Goal: Information Seeking & Learning: Learn about a topic

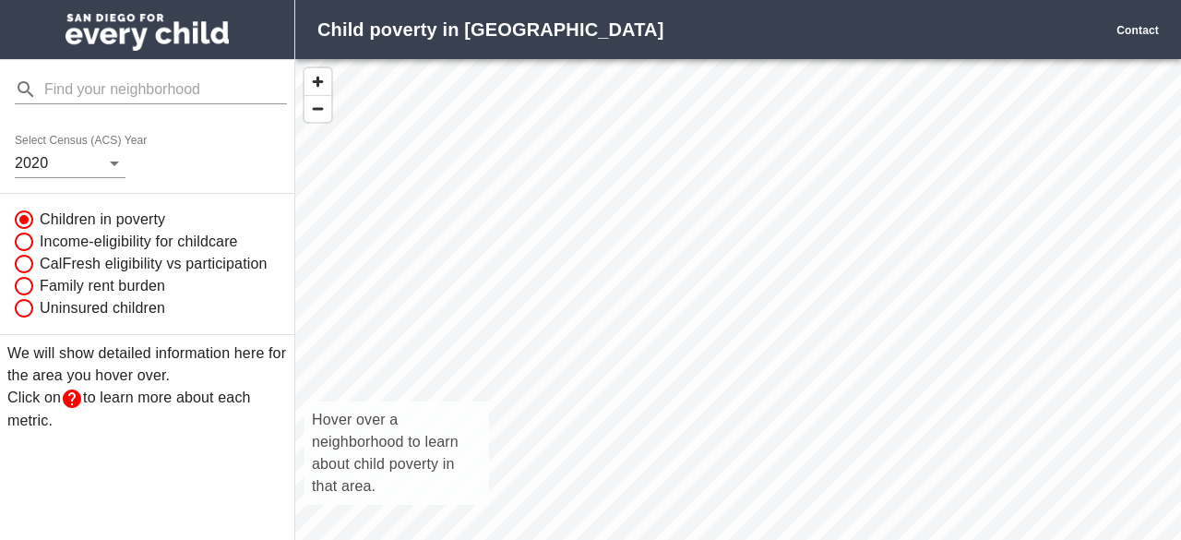
scroll to position [15, 15]
click at [111, 161] on body "Child poverty in San Diego Contact Select Census (ACS) Year 2020 Children in po…" at bounding box center [590, 270] width 1181 height 540
click at [111, 161] on div at bounding box center [590, 270] width 1181 height 540
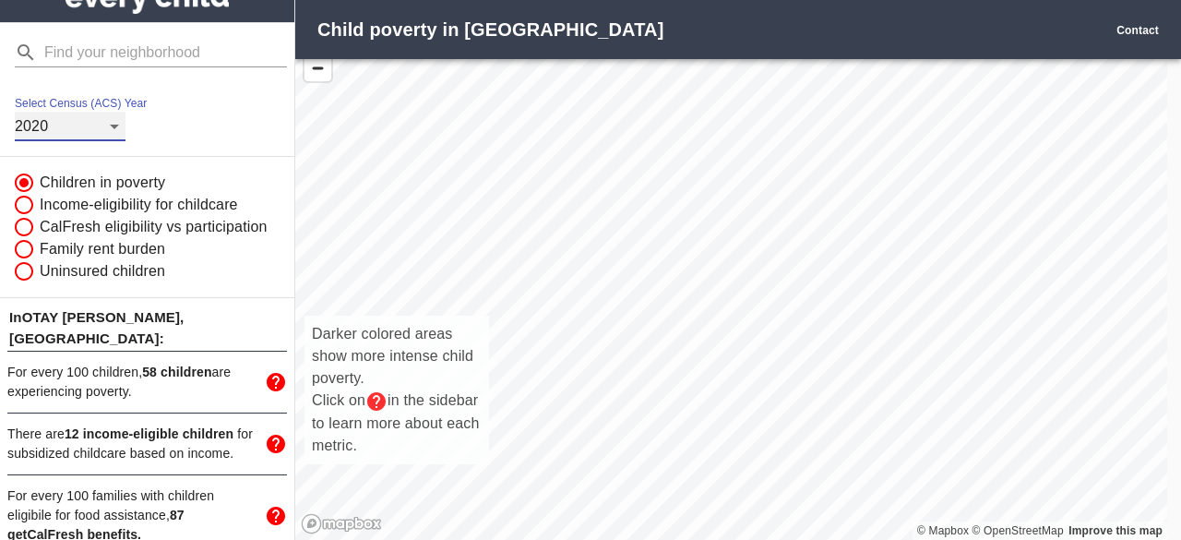
scroll to position [0, 0]
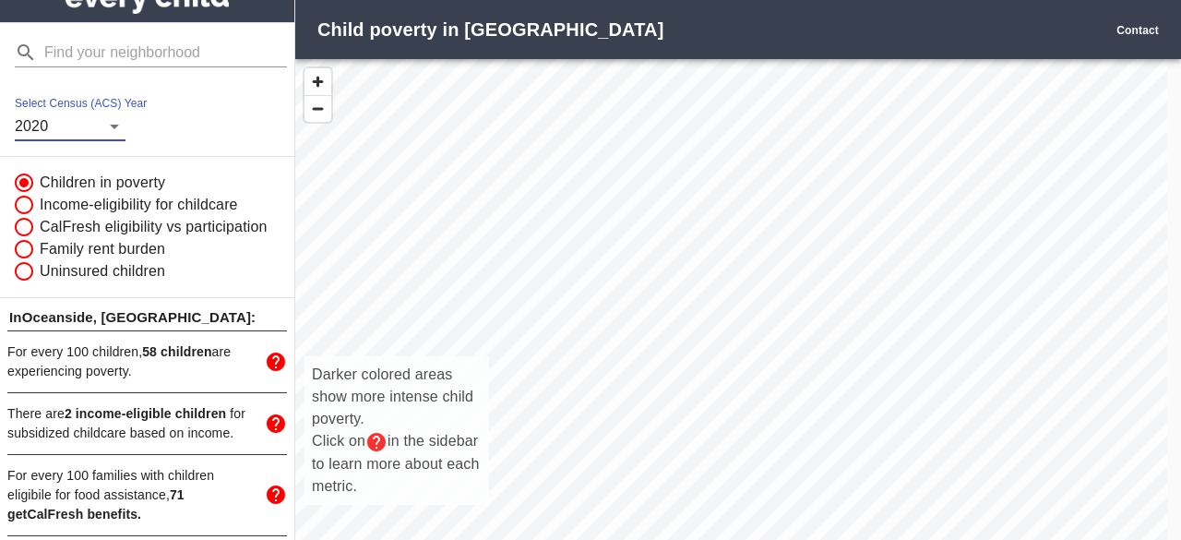
click at [569, 105] on div "Darker colored areas show more intense child poverty. Click on in the sidebar t…" at bounding box center [731, 319] width 872 height 521
click at [567, 105] on div "Darker colored areas show more intense child poverty. Click on in the sidebar t…" at bounding box center [731, 319] width 872 height 521
click at [482, 143] on div "Darker colored areas show more intense child poverty. Click on in the sidebar t…" at bounding box center [731, 319] width 872 height 521
click at [313, 77] on span "button" at bounding box center [317, 81] width 27 height 27
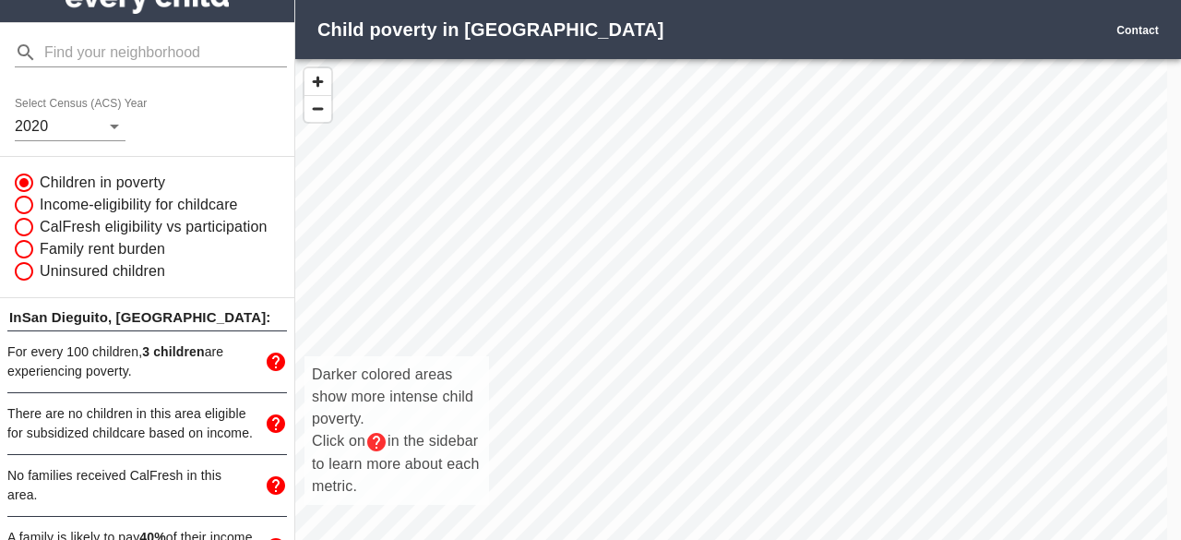
drag, startPoint x: 601, startPoint y: 211, endPoint x: 740, endPoint y: 458, distance: 283.3
click at [740, 458] on div "Darker colored areas show more intense child poverty. Click on in the sidebar t…" at bounding box center [731, 319] width 872 height 521
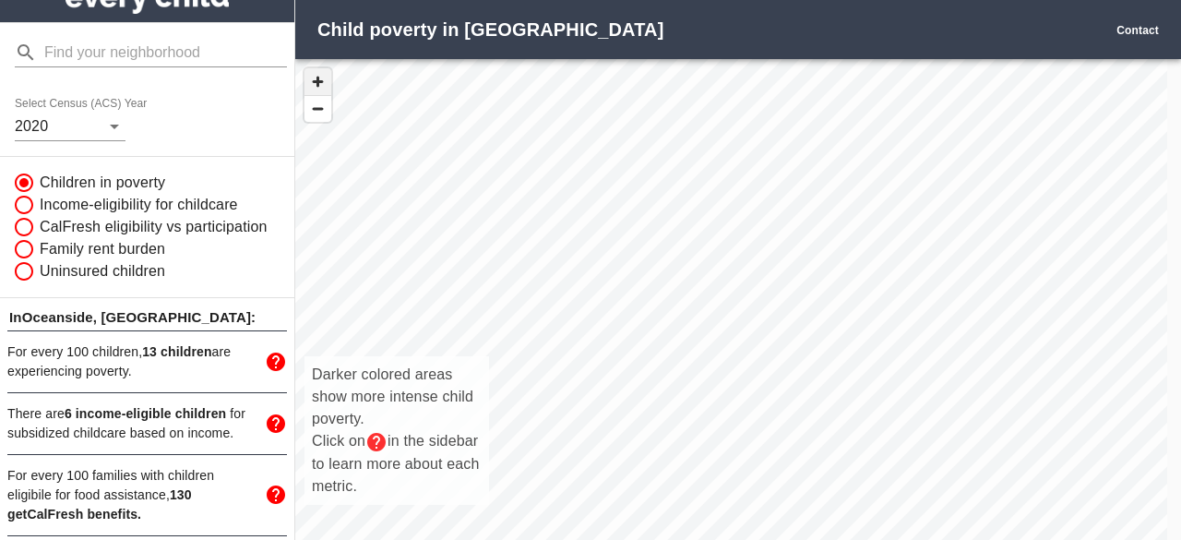
click at [314, 80] on span "button" at bounding box center [317, 81] width 27 height 27
drag, startPoint x: 572, startPoint y: 149, endPoint x: 679, endPoint y: 296, distance: 182.3
click at [679, 296] on div "Darker colored areas show more intense child poverty. Click on in the sidebar t…" at bounding box center [731, 319] width 872 height 521
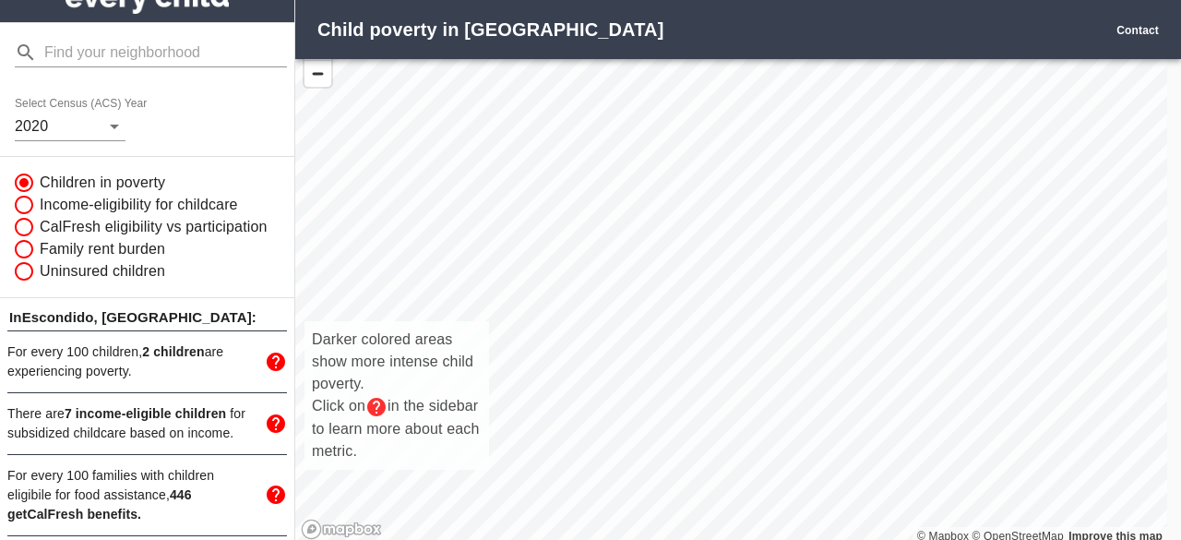
scroll to position [54, 0]
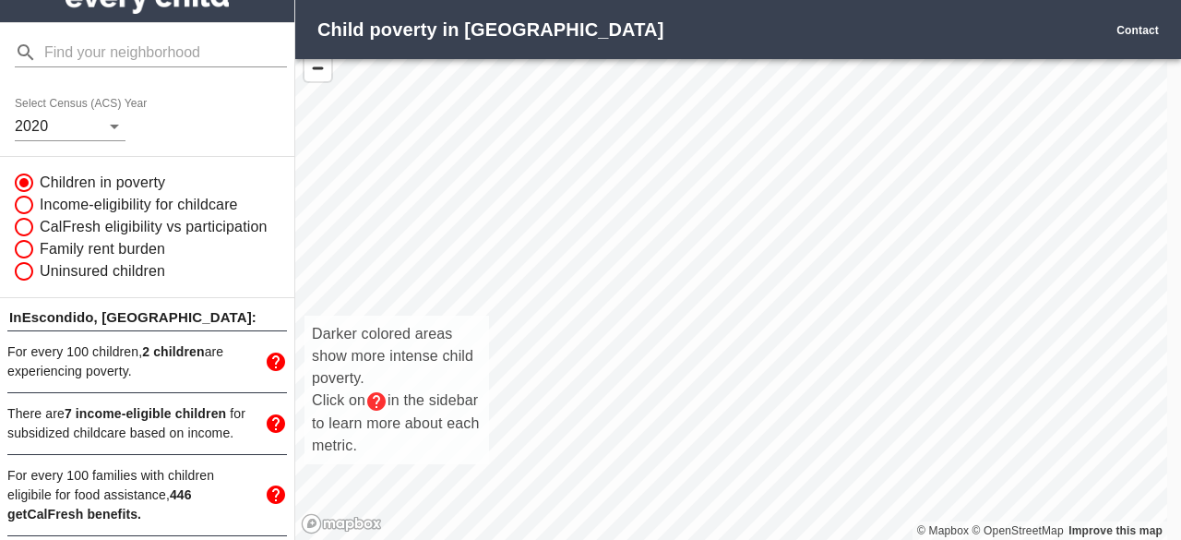
drag, startPoint x: 680, startPoint y: 332, endPoint x: 1128, endPoint y: -69, distance: 601.7
click at [1128, 0] on html "Child poverty in San Diego Contact Select Census (ACS) Year 2020 Children in po…" at bounding box center [590, 270] width 1181 height 540
drag, startPoint x: 588, startPoint y: 136, endPoint x: 987, endPoint y: 256, distance: 417.1
click at [987, 256] on div "Darker colored areas show more intense child poverty. Click on in the sidebar t…" at bounding box center [731, 278] width 872 height 521
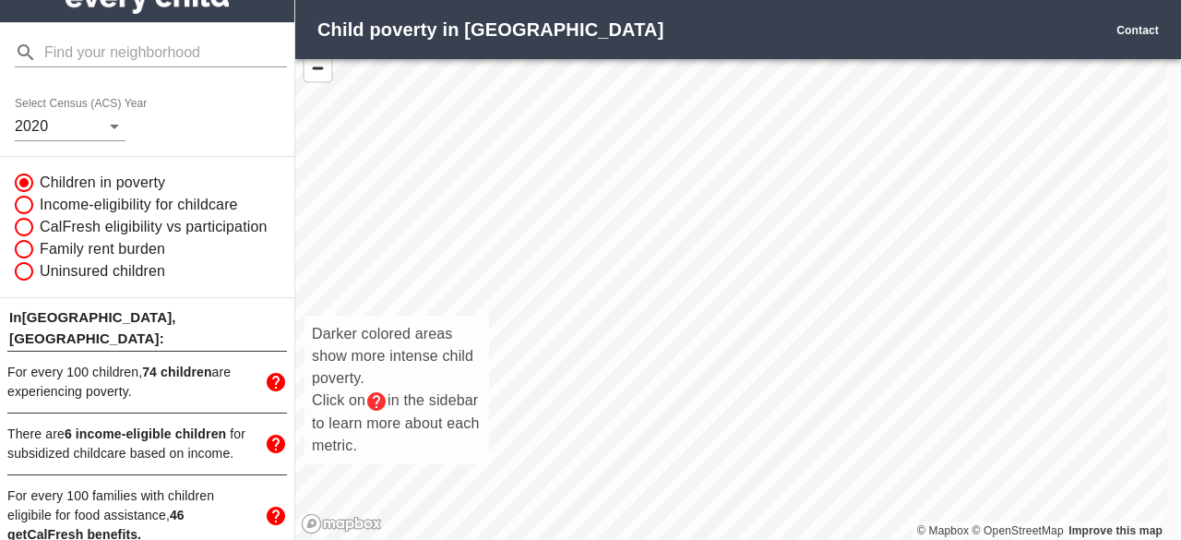
drag, startPoint x: 581, startPoint y: 446, endPoint x: 594, endPoint y: 214, distance: 232.8
click at [594, 214] on div "Darker colored areas show more intense child poverty. Click on in the sidebar t…" at bounding box center [731, 278] width 872 height 521
click at [666, 101] on div "Darker colored areas show more intense child poverty. Click on in the sidebar t…" at bounding box center [731, 278] width 872 height 521
drag, startPoint x: 775, startPoint y: 110, endPoint x: 923, endPoint y: 448, distance: 369.3
click at [922, 447] on div "Darker colored areas show more intense child poverty. Click on in the sidebar t…" at bounding box center [731, 278] width 872 height 521
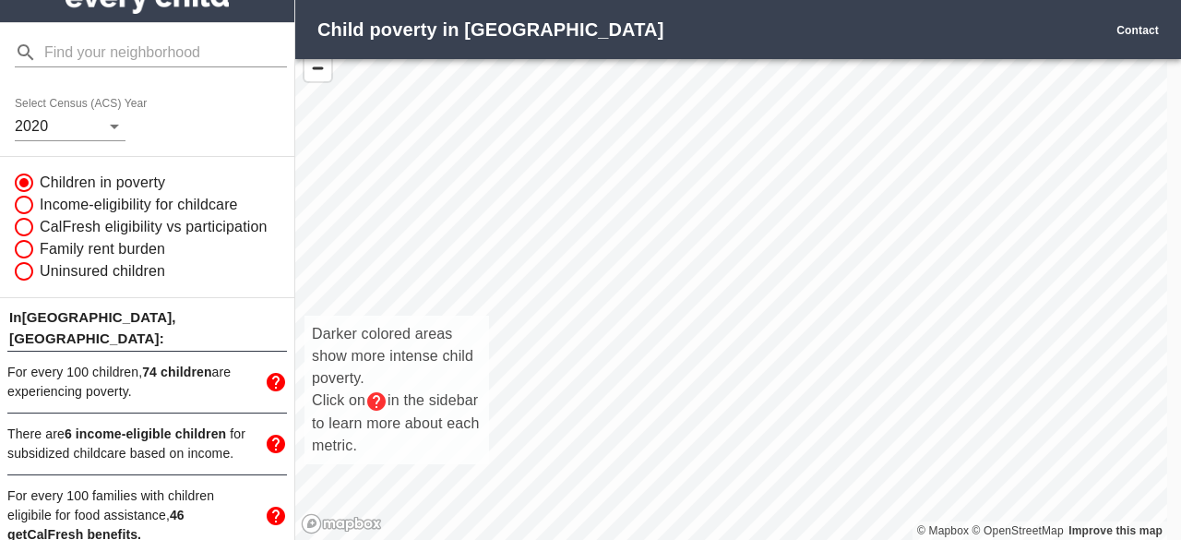
drag, startPoint x: 738, startPoint y: 126, endPoint x: 790, endPoint y: 484, distance: 361.6
click at [790, 484] on div "Darker colored areas show more intense child poverty. Click on in the sidebar t…" at bounding box center [731, 278] width 872 height 521
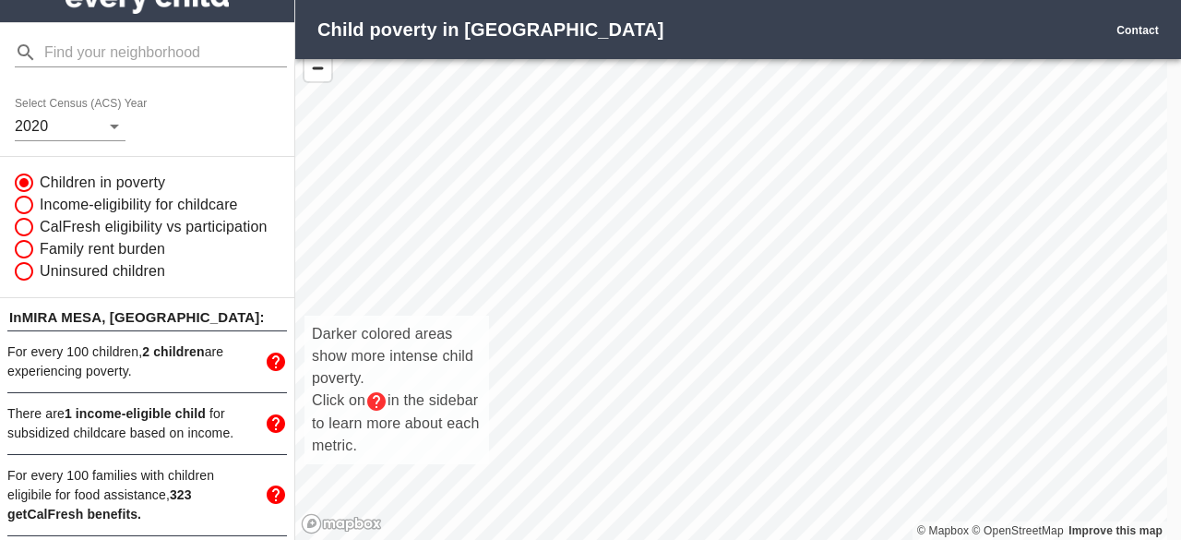
drag, startPoint x: 690, startPoint y: 335, endPoint x: 633, endPoint y: 364, distance: 64.4
click at [341, 405] on div "Darker colored areas show more intense child poverty. Click on in the sidebar t…" at bounding box center [731, 278] width 872 height 521
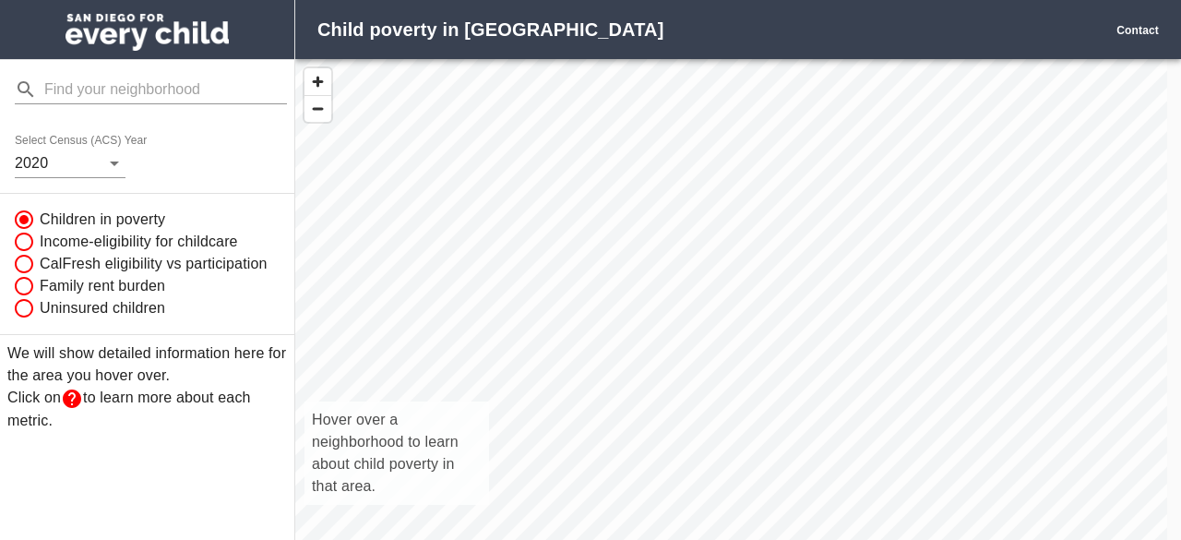
scroll to position [15, 15]
drag, startPoint x: 651, startPoint y: 419, endPoint x: 593, endPoint y: 231, distance: 197.0
click at [593, 231] on div "Hover over a neighborhood to learn about child poverty in that area." at bounding box center [731, 319] width 872 height 521
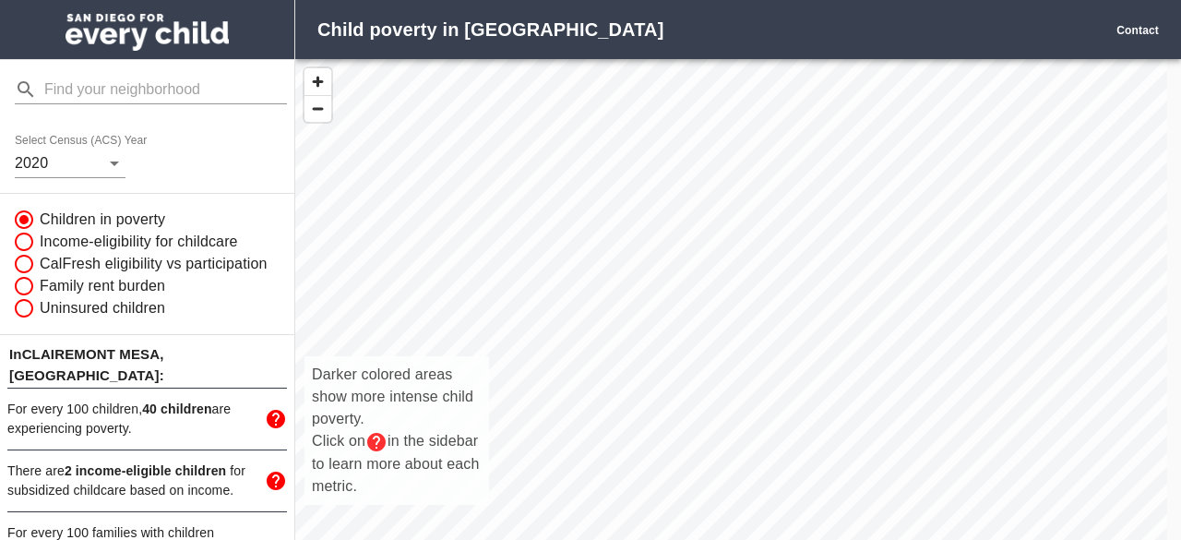
drag, startPoint x: 583, startPoint y: 193, endPoint x: 650, endPoint y: 338, distance: 159.7
click at [650, 338] on div "Darker colored areas show more intense child poverty. Click on in the sidebar t…" at bounding box center [731, 319] width 872 height 521
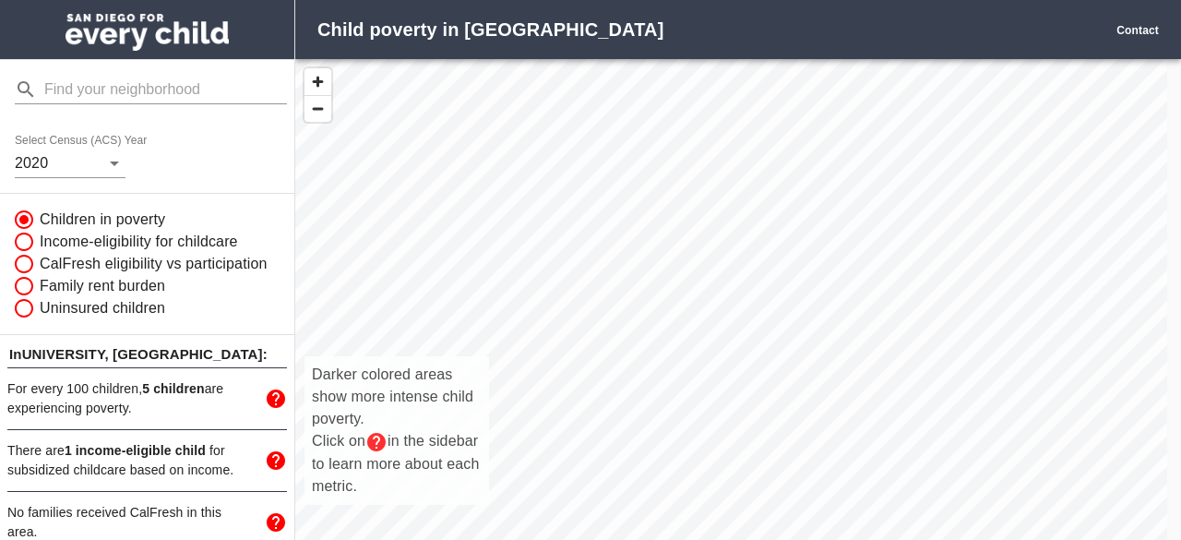
click at [592, 208] on div "Darker colored areas show more intense child poverty. Click on in the sidebar t…" at bounding box center [731, 319] width 872 height 521
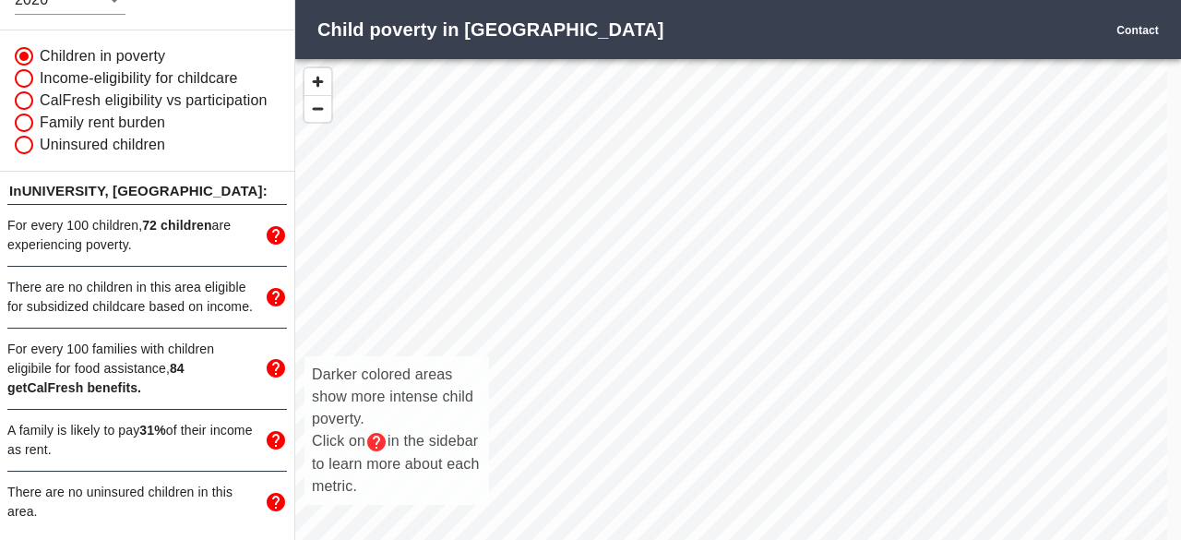
scroll to position [369, 0]
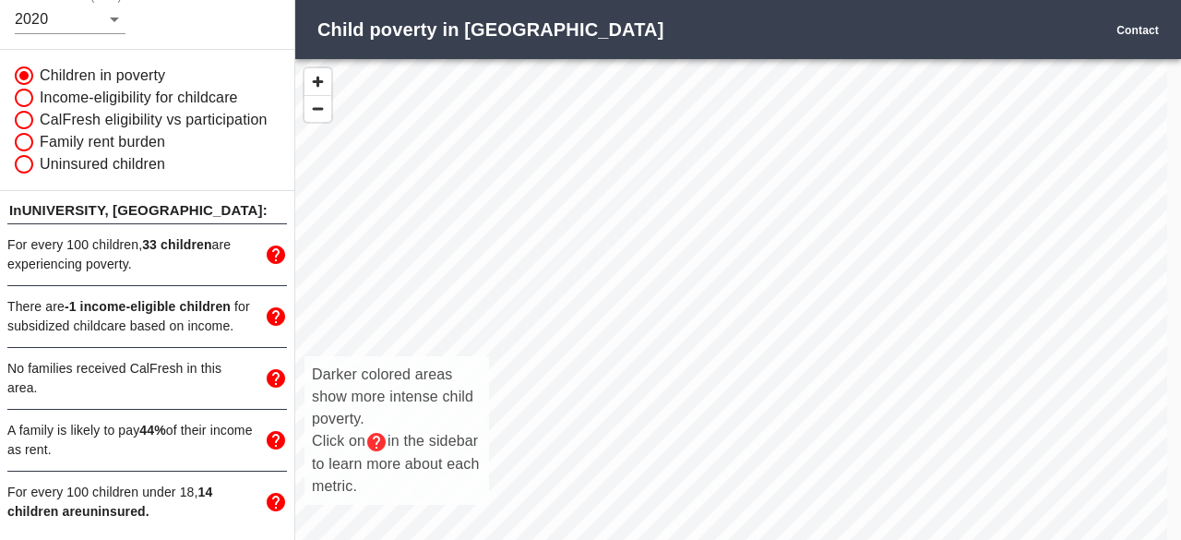
click at [878, 276] on div "Darker colored areas show more intense child poverty. Click on in the sidebar t…" at bounding box center [731, 319] width 872 height 521
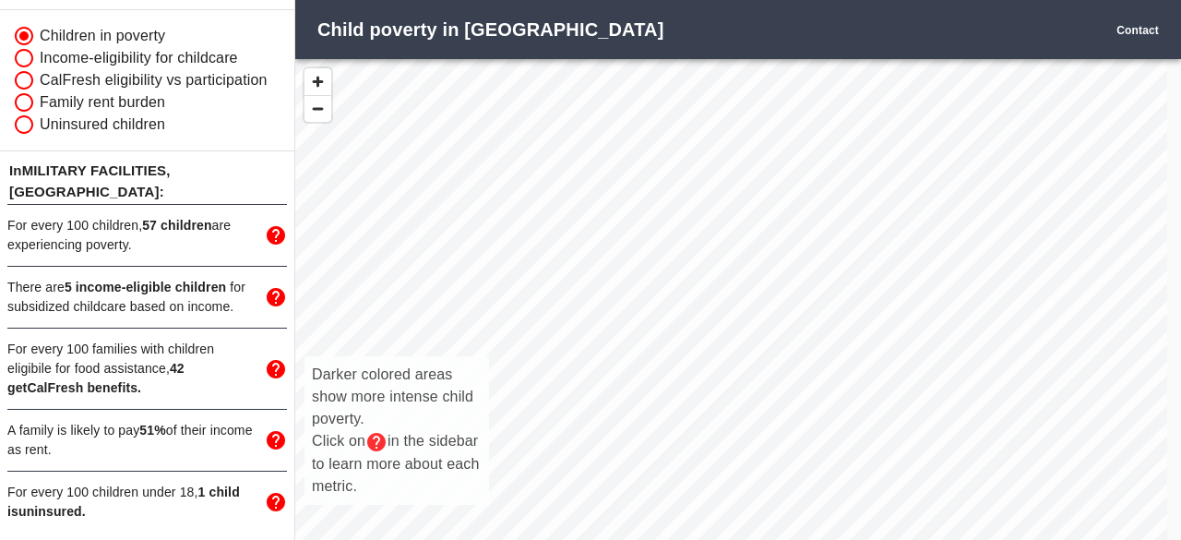
click at [664, 238] on div "Darker colored areas show more intense child poverty. Click on in the sidebar t…" at bounding box center [731, 319] width 872 height 521
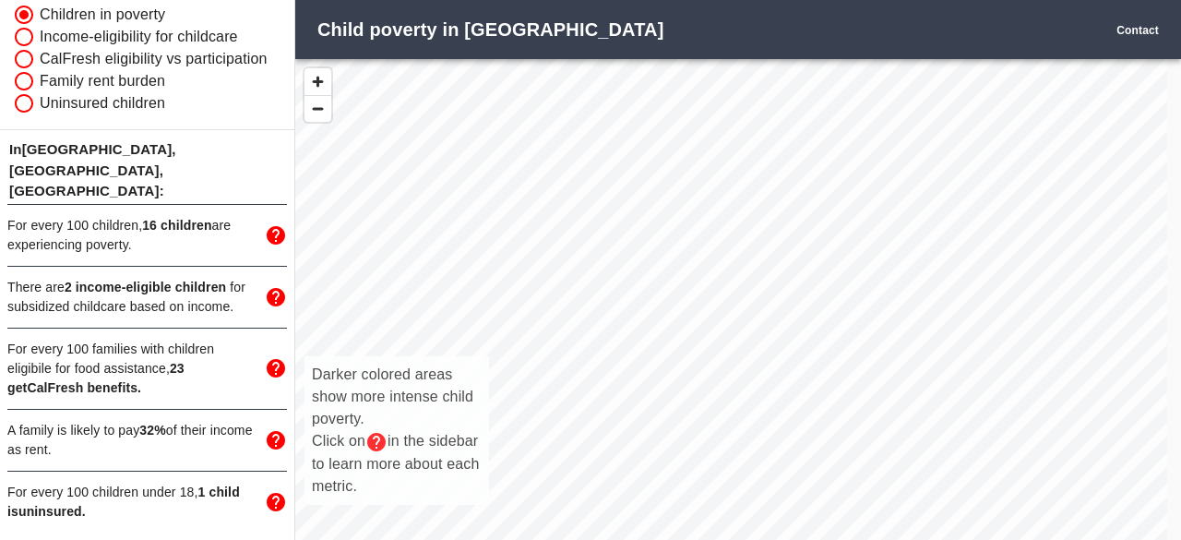
drag, startPoint x: 736, startPoint y: 315, endPoint x: 788, endPoint y: 377, distance: 81.3
click at [788, 377] on div "Darker colored areas show more intense child poverty. Click on in the sidebar t…" at bounding box center [731, 319] width 872 height 521
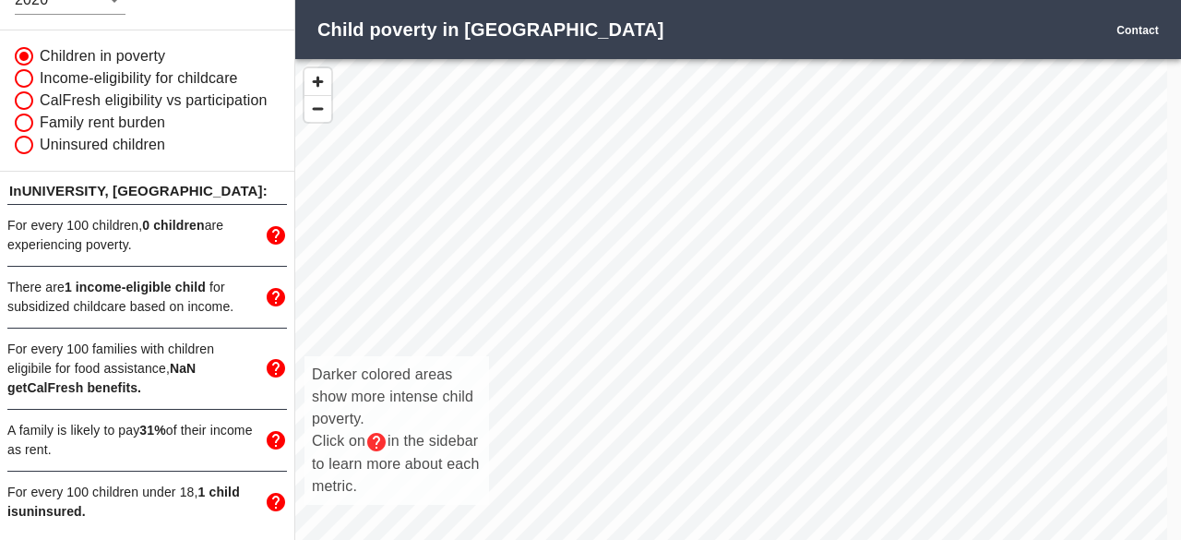
scroll to position [345, 0]
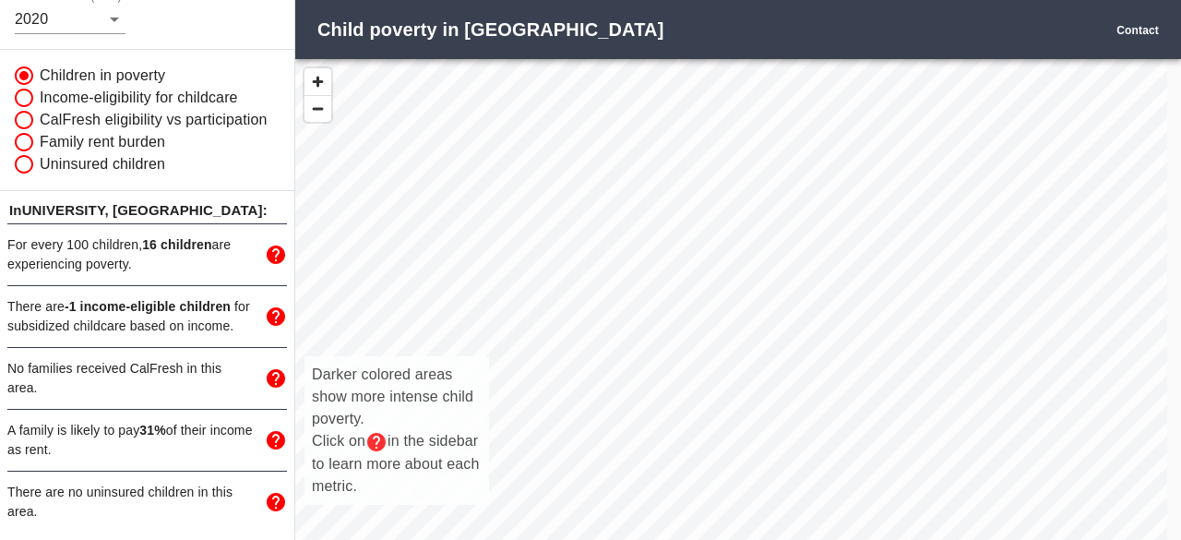
click at [765, 290] on div "Darker colored areas show more intense child poverty. Click on in the sidebar t…" at bounding box center [731, 319] width 872 height 521
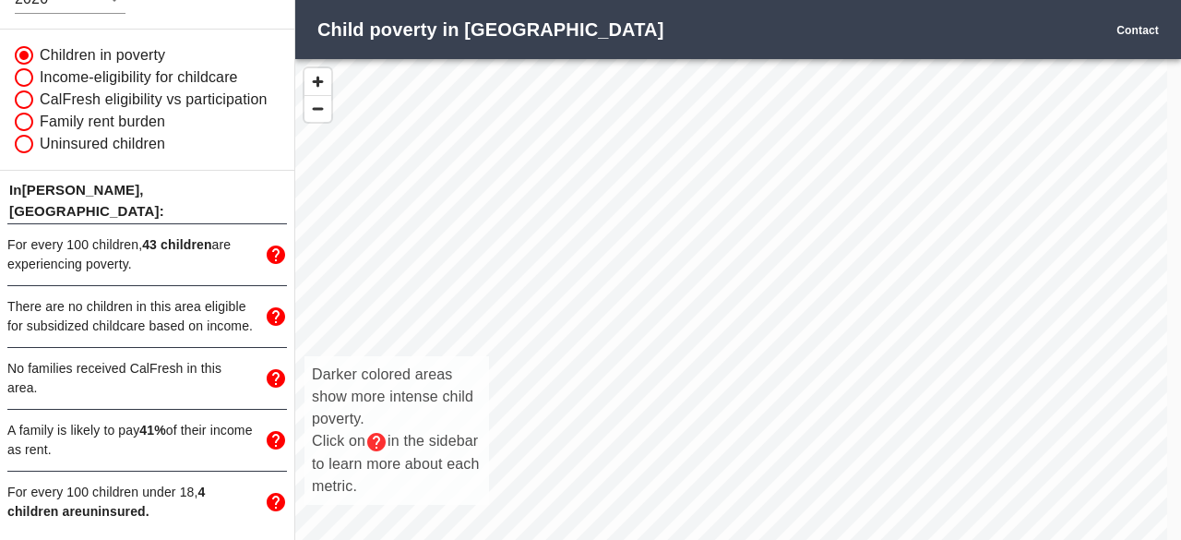
click at [665, 177] on div "Darker colored areas show more intense child poverty. Click on in the sidebar t…" at bounding box center [731, 319] width 872 height 521
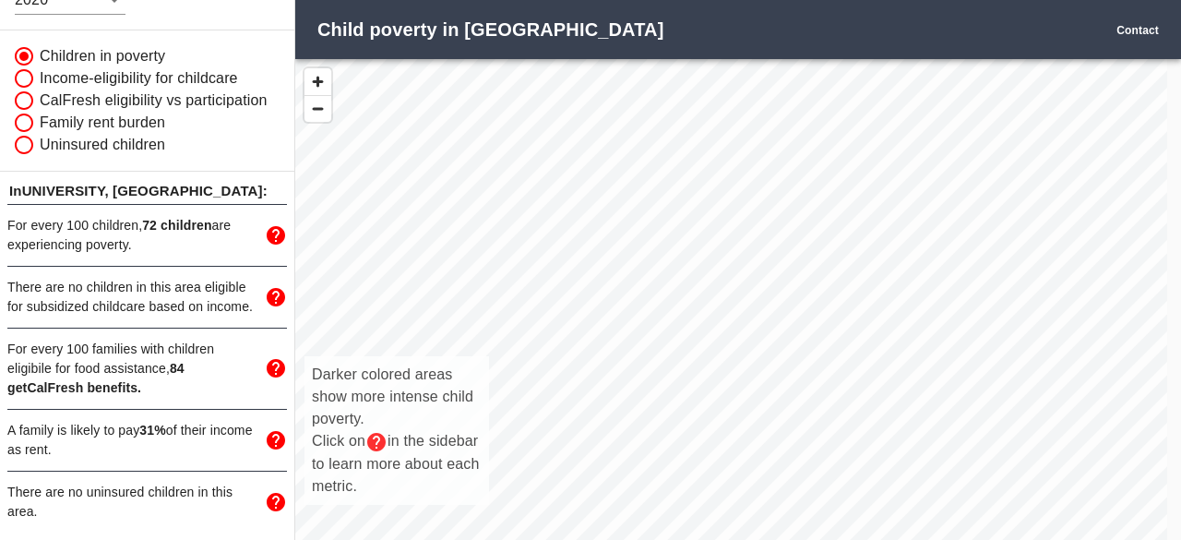
scroll to position [393, 0]
drag, startPoint x: 554, startPoint y: 190, endPoint x: 570, endPoint y: 291, distance: 101.9
click at [570, 291] on div "Darker colored areas show more intense child poverty. Click on in the sidebar t…" at bounding box center [731, 319] width 872 height 521
click at [703, 246] on div "Darker colored areas show more intense child poverty. Click on in the sidebar t…" at bounding box center [731, 319] width 872 height 521
click at [694, 248] on div "Darker colored areas show more intense child poverty. Click on in the sidebar t…" at bounding box center [731, 319] width 872 height 521
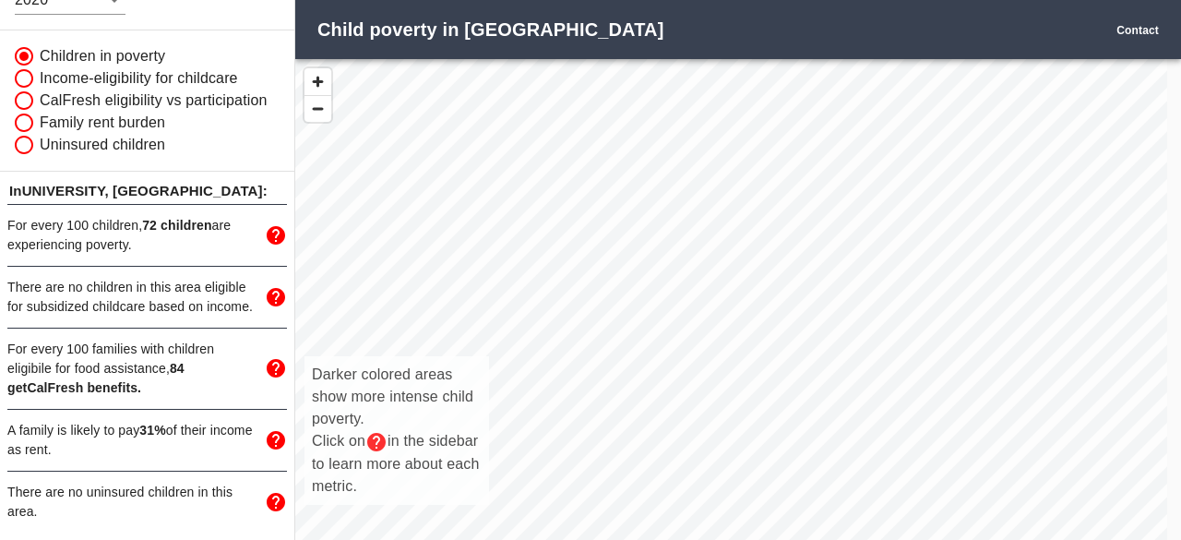
click at [694, 248] on div "Darker colored areas show more intense child poverty. Click on in the sidebar t…" at bounding box center [731, 319] width 872 height 521
